Goal: Transaction & Acquisition: Purchase product/service

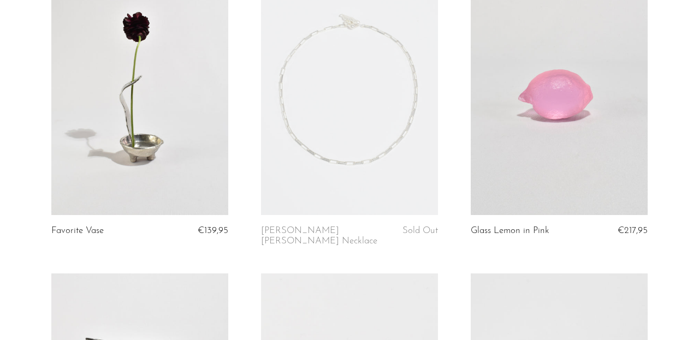
scroll to position [127, 0]
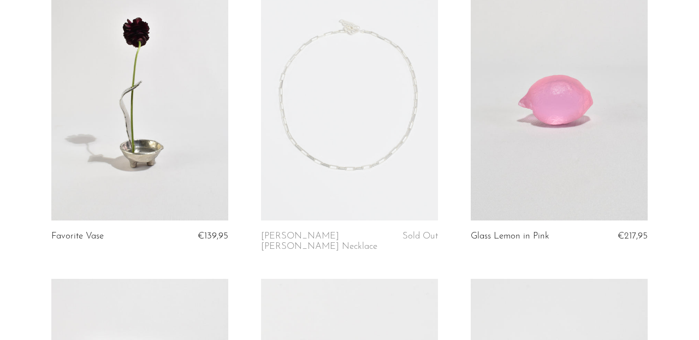
click at [361, 159] on link at bounding box center [349, 97] width 177 height 248
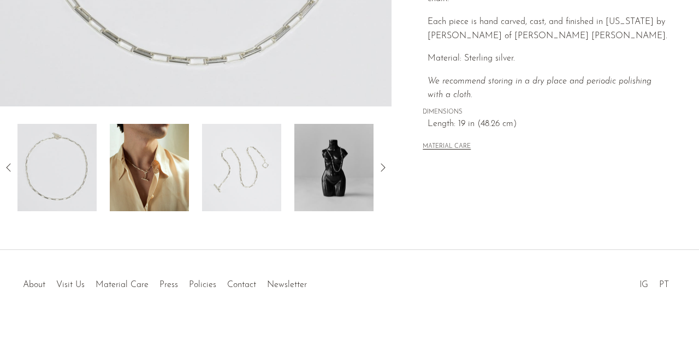
scroll to position [371, 0]
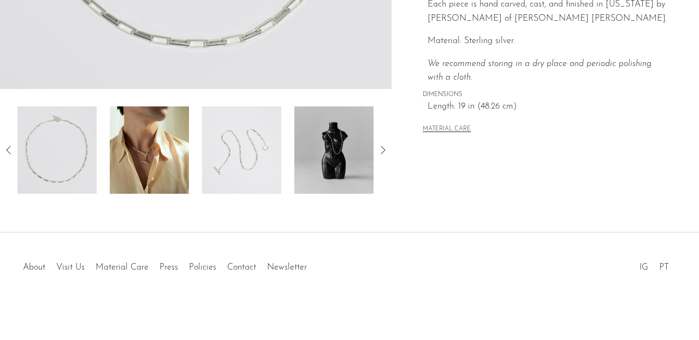
click at [175, 166] on img at bounding box center [149, 150] width 79 height 87
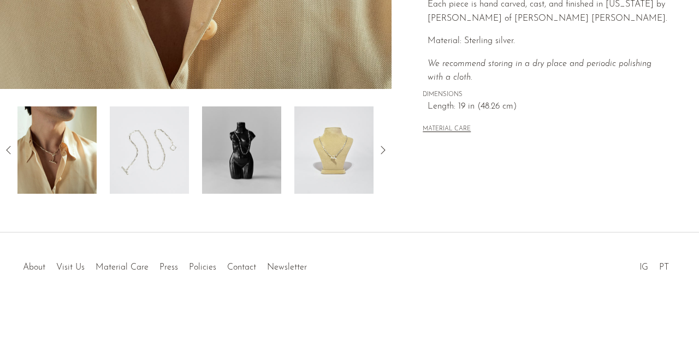
click at [337, 164] on img at bounding box center [334, 150] width 79 height 87
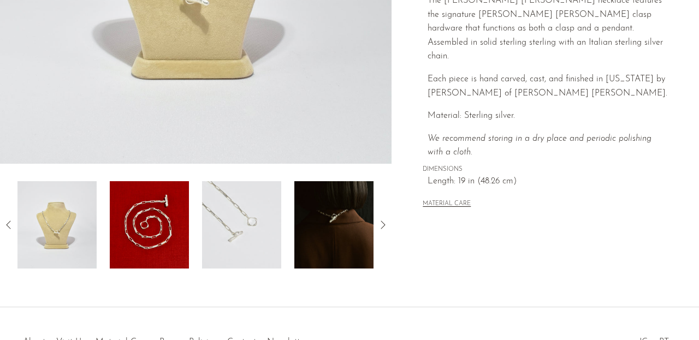
scroll to position [298, 0]
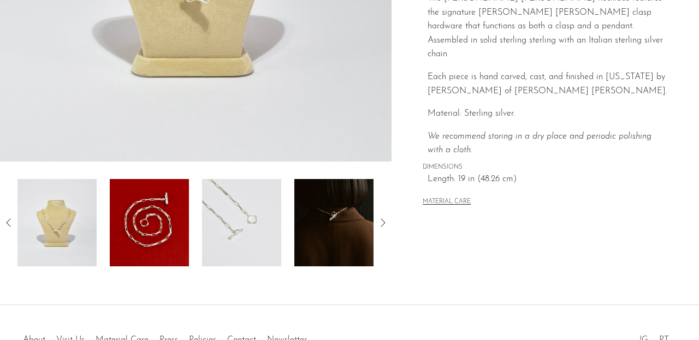
click at [339, 218] on img at bounding box center [334, 222] width 79 height 87
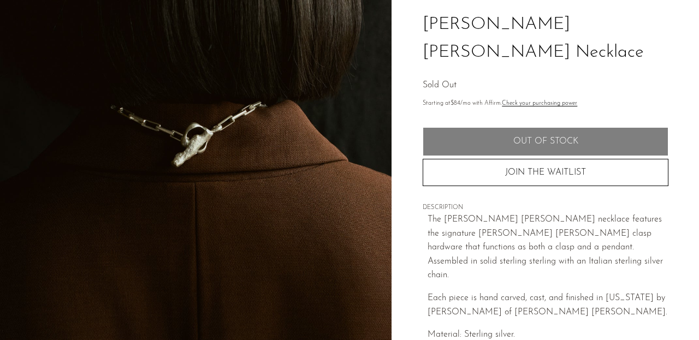
scroll to position [0, 0]
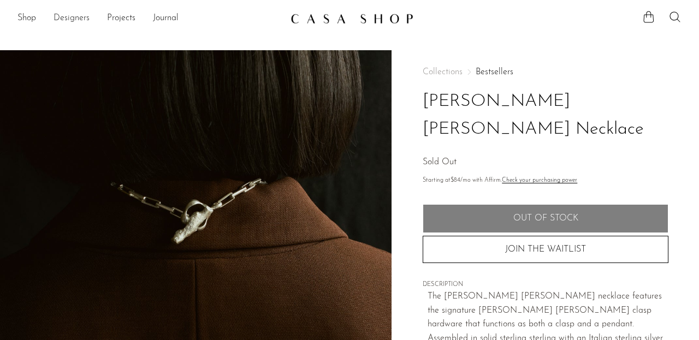
click at [78, 15] on link "Designers" at bounding box center [72, 18] width 36 height 14
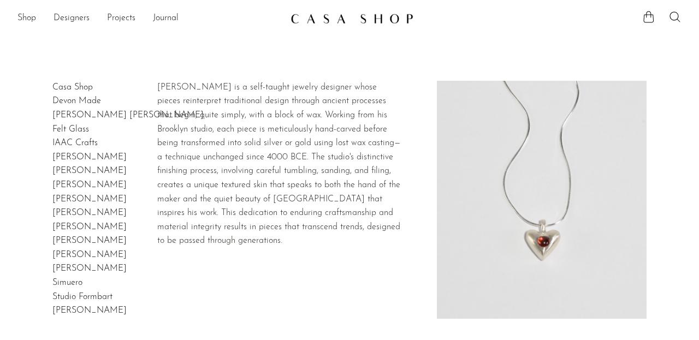
click at [109, 120] on link "Dunton Ellerkamp" at bounding box center [127, 115] width 151 height 9
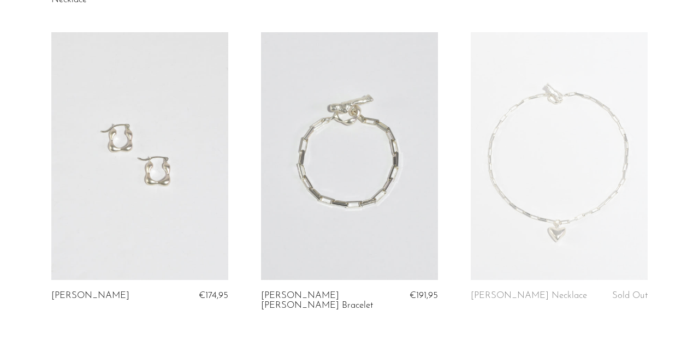
scroll to position [1117, 0]
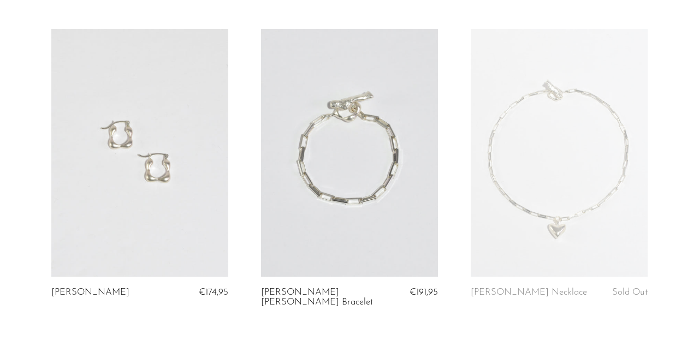
click at [361, 113] on link at bounding box center [349, 153] width 177 height 248
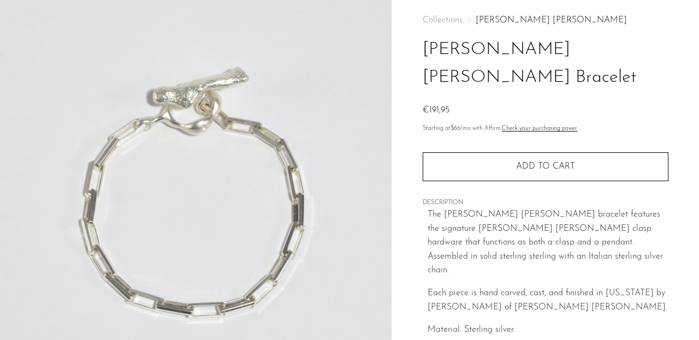
scroll to position [46, 0]
